Goal: Information Seeking & Learning: Find specific fact

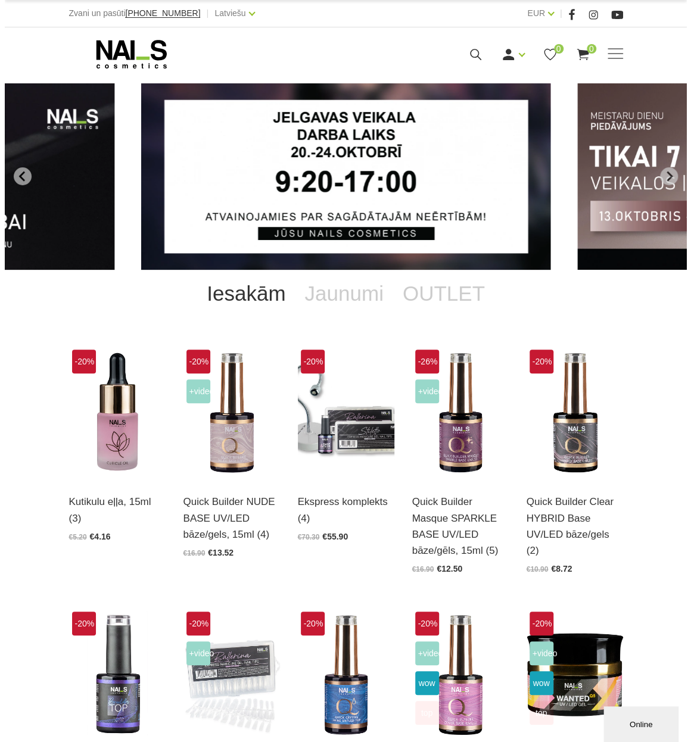
scroll to position [179, 0]
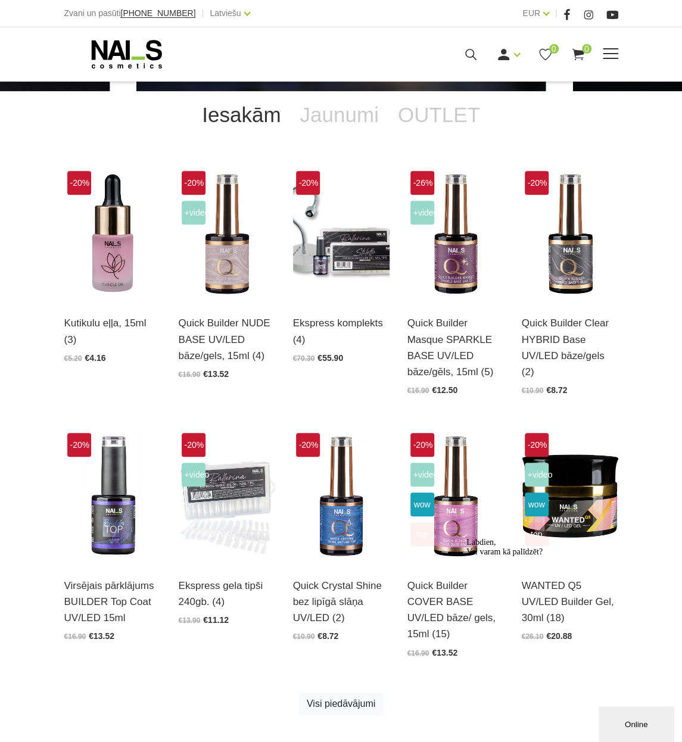
click at [471, 52] on icon at bounding box center [470, 54] width 15 height 15
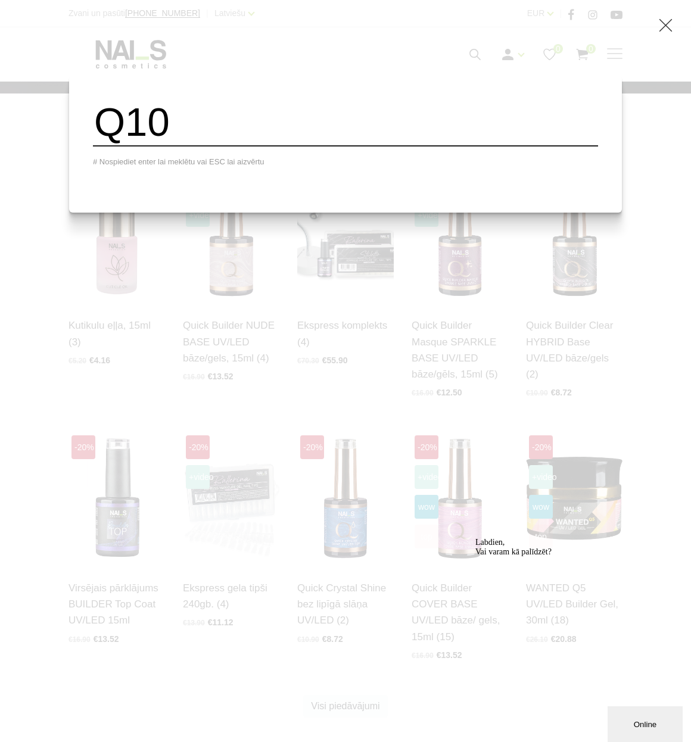
type input "Q10"
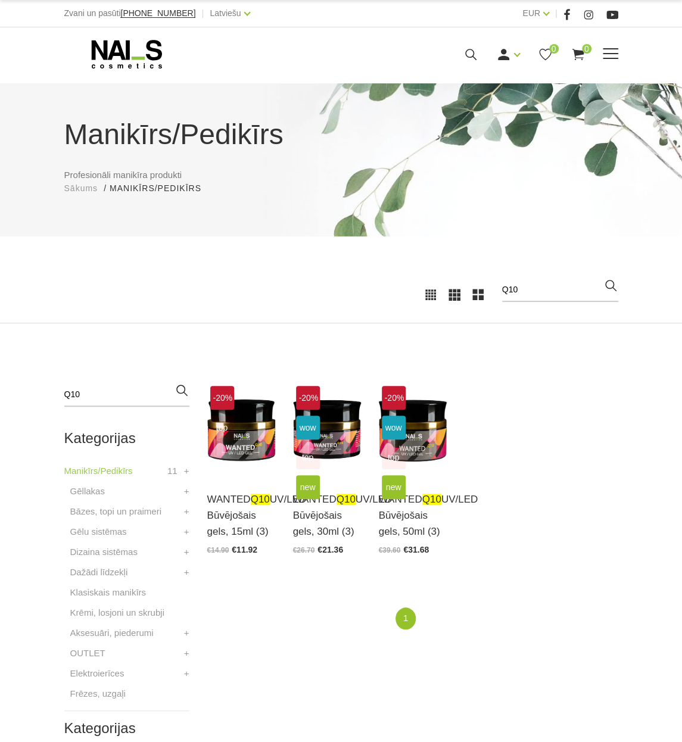
click at [125, 52] on use at bounding box center [126, 54] width 70 height 29
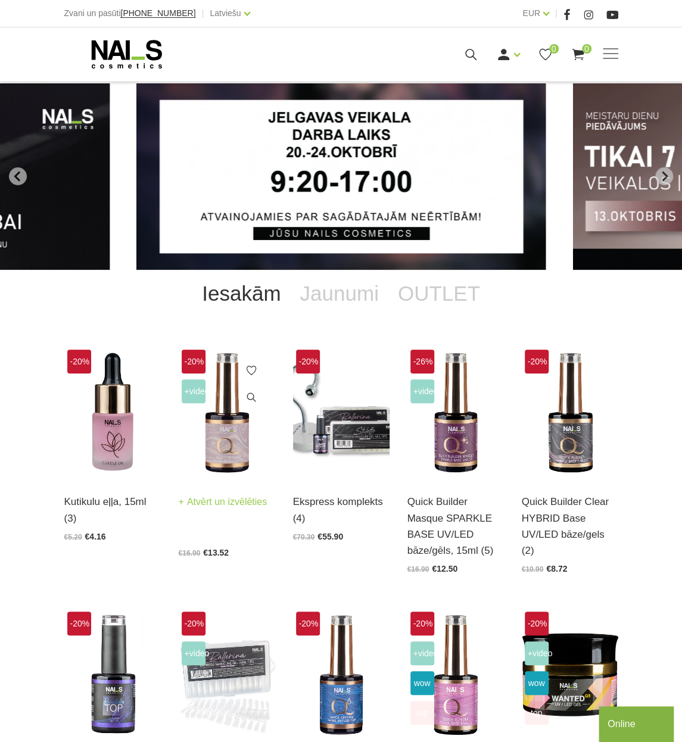
scroll to position [238, 0]
